Goal: Find contact information: Find contact information

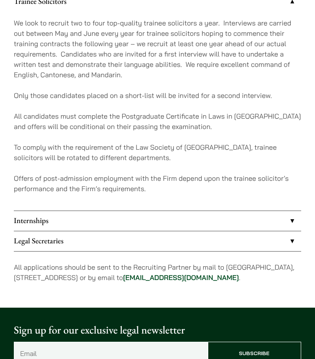
scroll to position [715, 0]
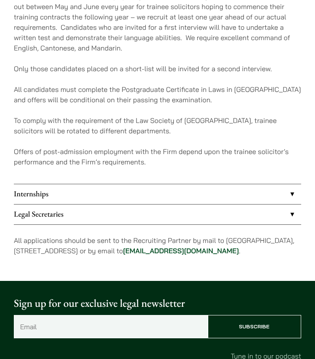
click at [165, 190] on link "Internships" at bounding box center [157, 194] width 287 height 20
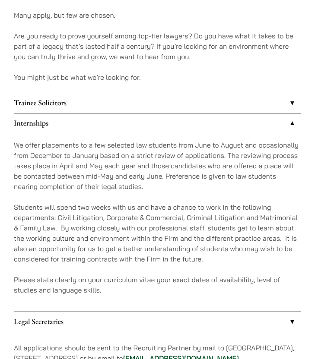
scroll to position [584, 0]
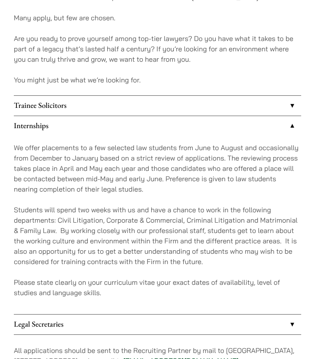
click at [119, 96] on link "Trainee Solicitors" at bounding box center [157, 106] width 287 height 20
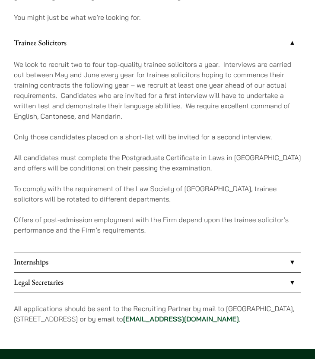
scroll to position [648, 0]
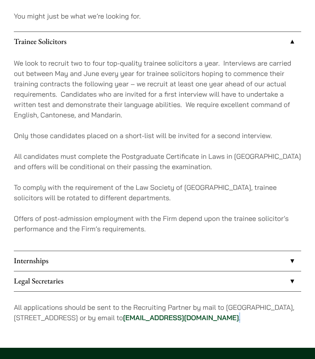
drag, startPoint x: 278, startPoint y: 307, endPoint x: 270, endPoint y: 307, distance: 8.2
click at [270, 307] on p "All applications should be sent to the Recruiting Partner by mail to [GEOGRAPHI…" at bounding box center [157, 312] width 287 height 21
click at [276, 309] on p "All applications should be sent to the Recruiting Partner by mail to [GEOGRAPHI…" at bounding box center [157, 312] width 287 height 21
drag, startPoint x: 272, startPoint y: 308, endPoint x: 201, endPoint y: 307, distance: 71.7
click at [201, 307] on p "All applications should be sent to the Recruiting Partner by mail to [GEOGRAPHI…" at bounding box center [157, 312] width 287 height 21
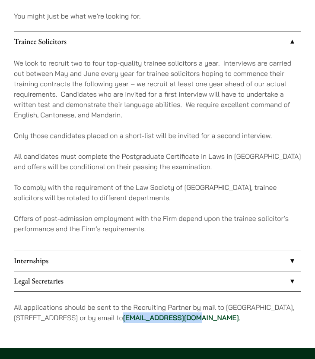
copy link "[EMAIL_ADDRESS][DOMAIN_NAME]"
